Goal: Information Seeking & Learning: Learn about a topic

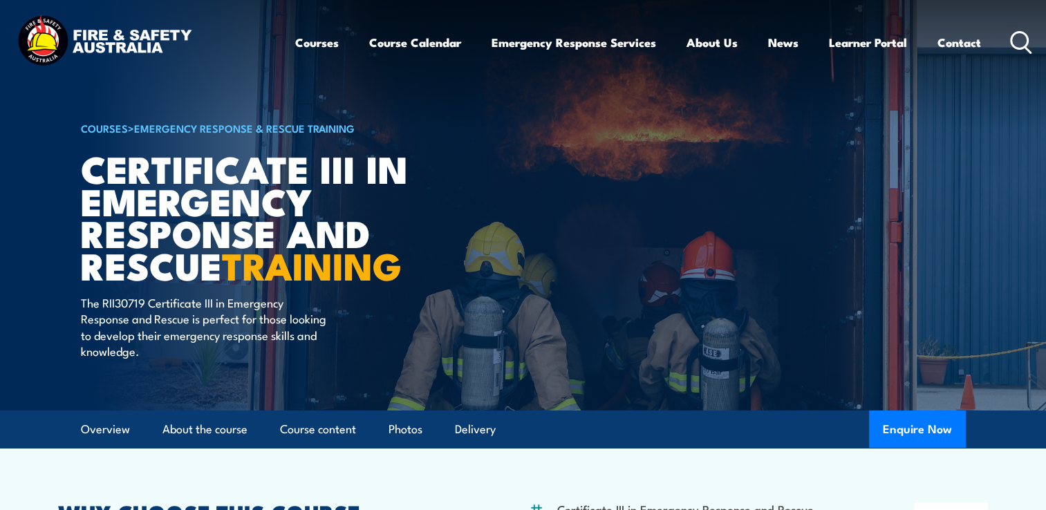
click at [1019, 43] on icon at bounding box center [1021, 42] width 22 height 23
click at [1022, 37] on icon at bounding box center [1021, 42] width 22 height 23
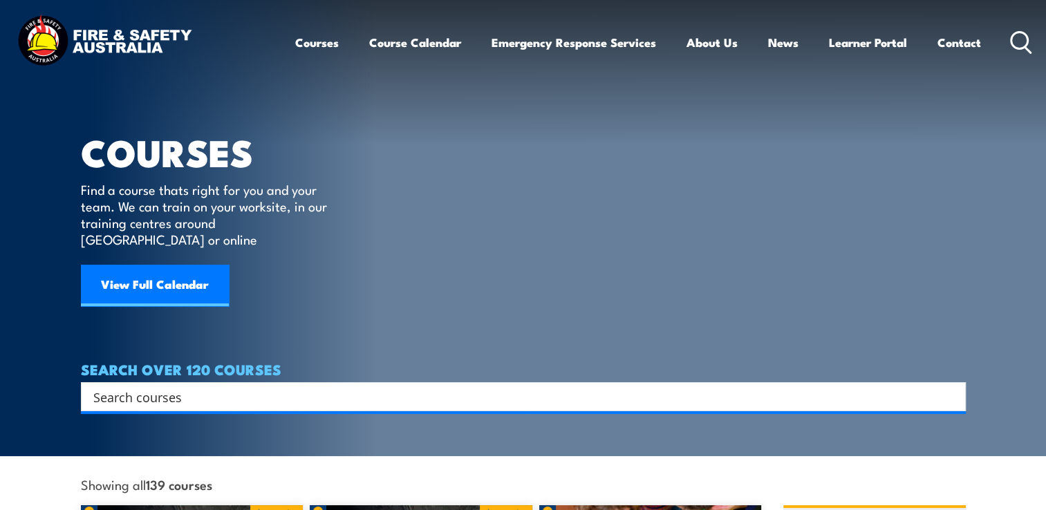
click at [448, 387] on input "Search input" at bounding box center [514, 397] width 842 height 21
type input "R.A.C.E"
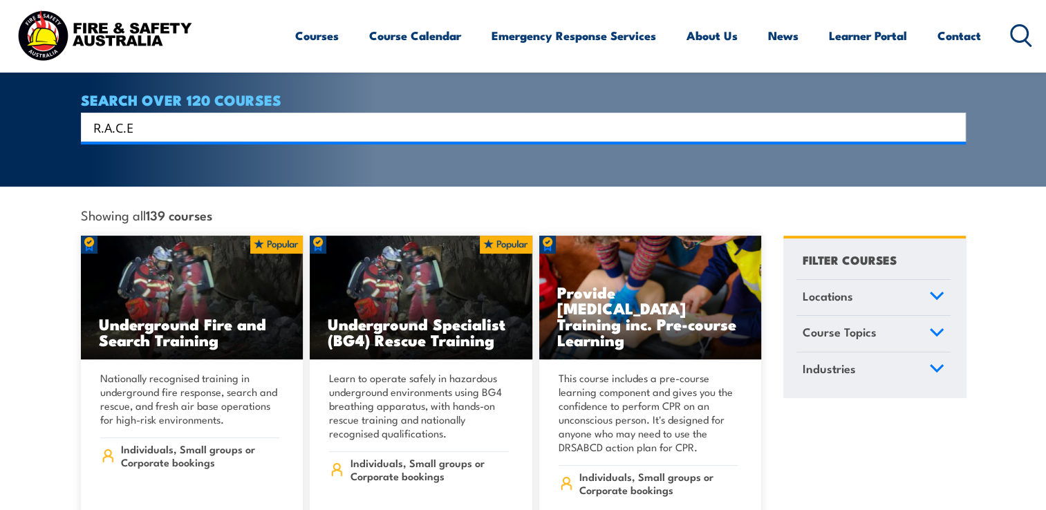
scroll to position [273, 0]
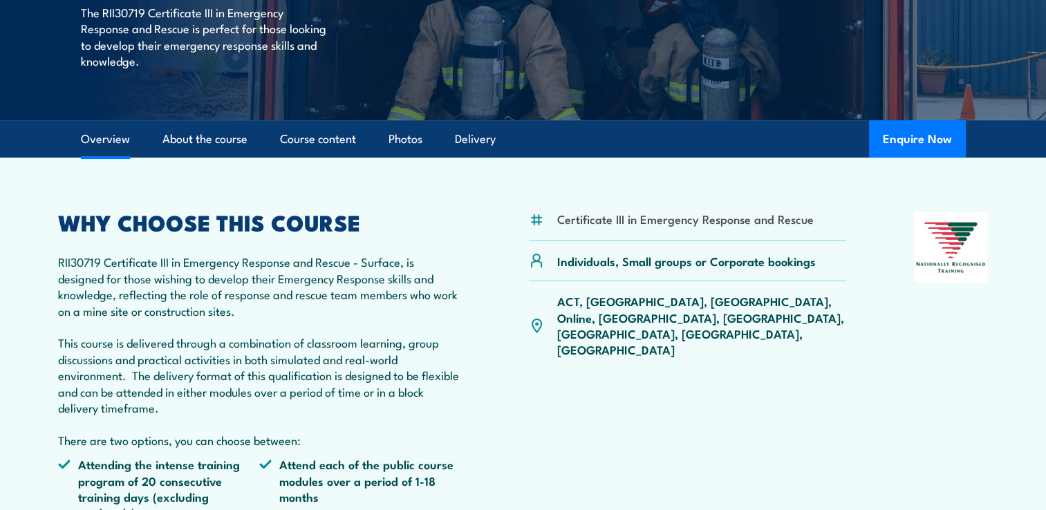
scroll to position [301, 0]
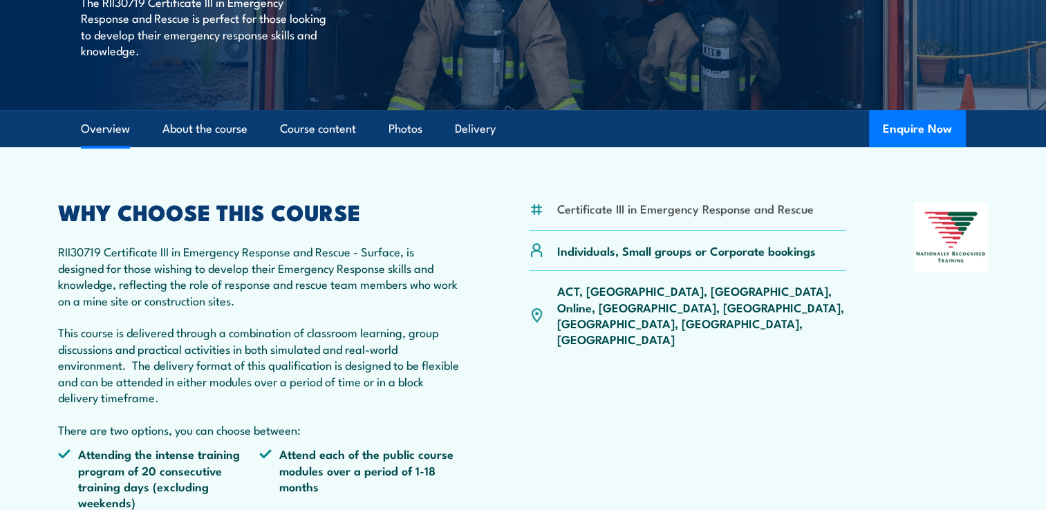
click at [237, 134] on link "About the course" at bounding box center [205, 129] width 85 height 37
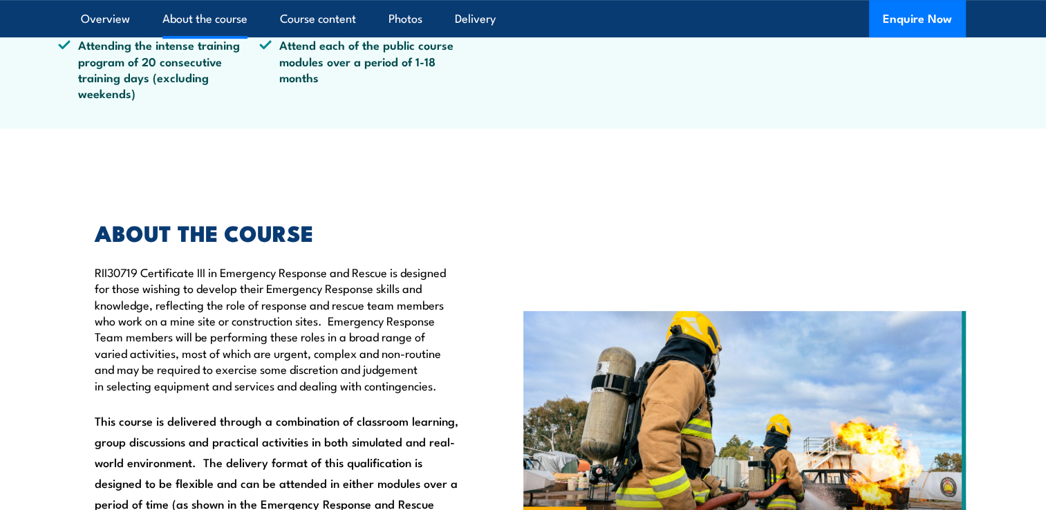
scroll to position [812, 0]
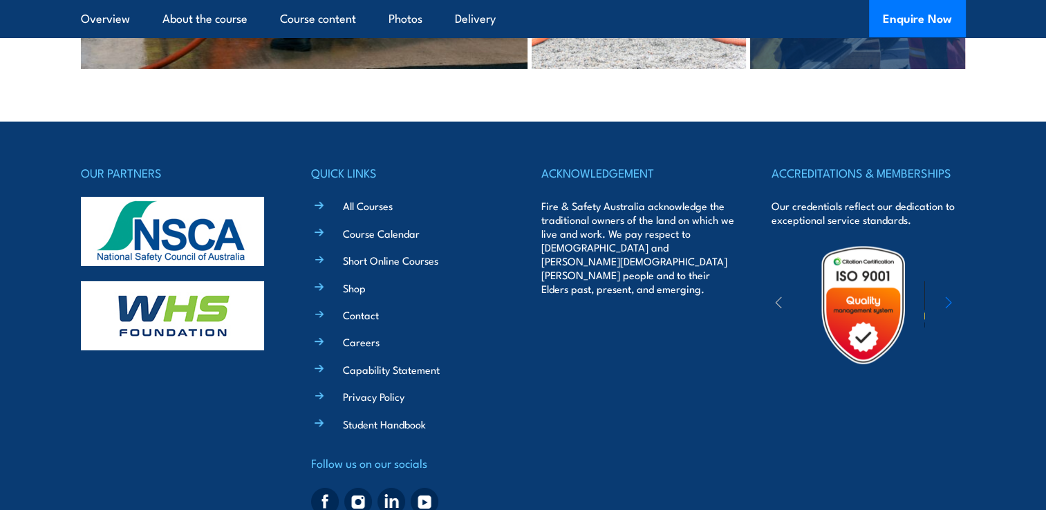
scroll to position [4578, 0]
